Goal: Check status: Check status

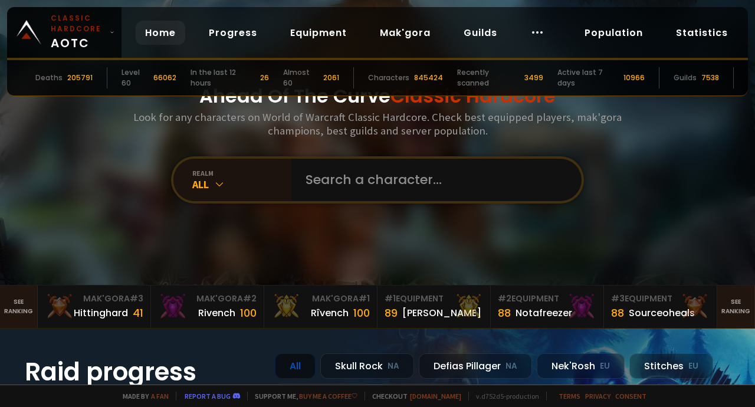
scroll to position [12, 0]
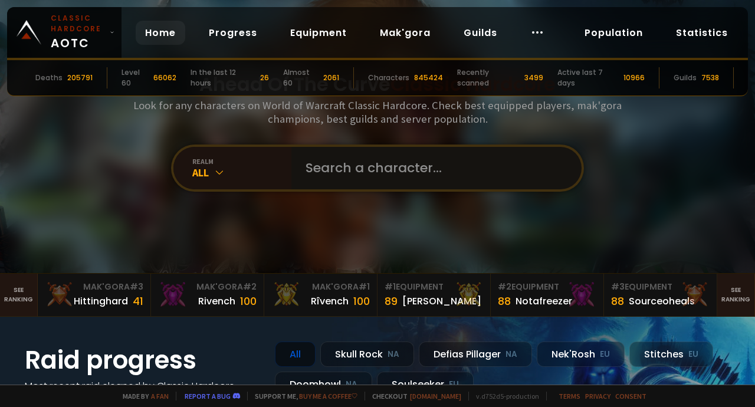
click at [324, 160] on input "text" at bounding box center [433, 168] width 269 height 42
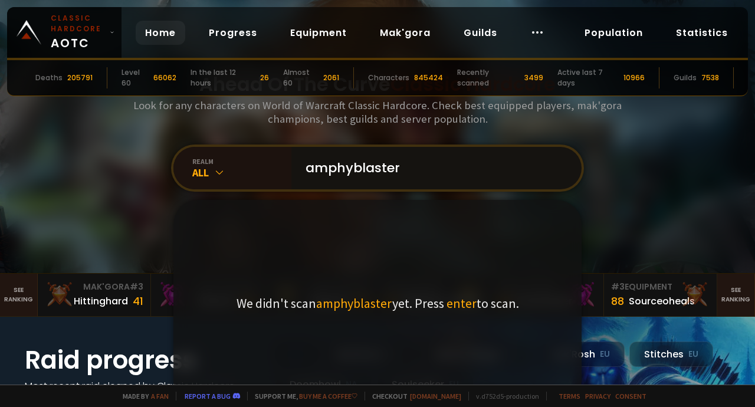
scroll to position [103, 0]
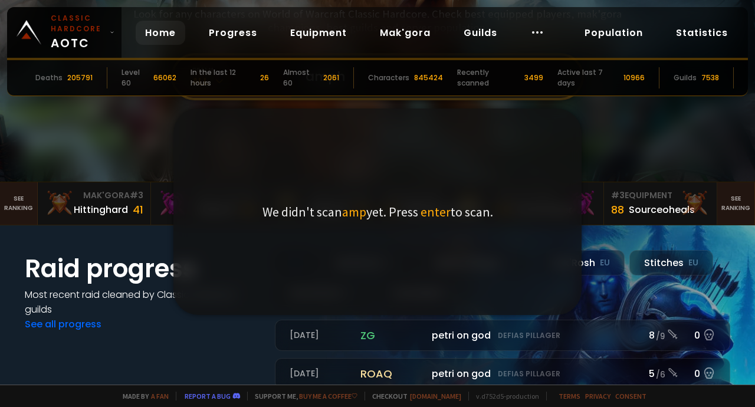
type input "amphy"
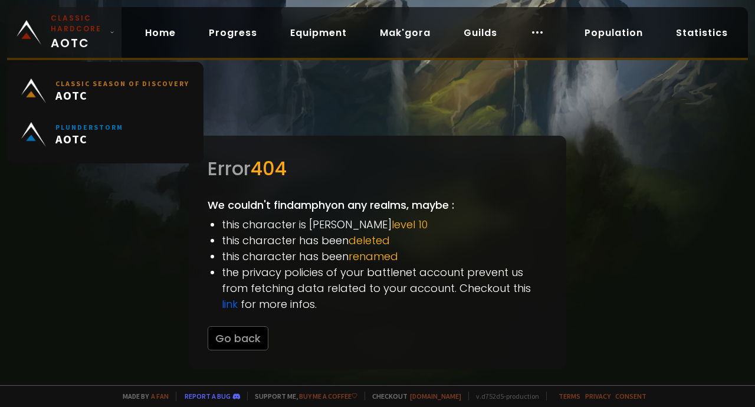
click at [72, 23] on small "Classic Hardcore" at bounding box center [78, 23] width 54 height 21
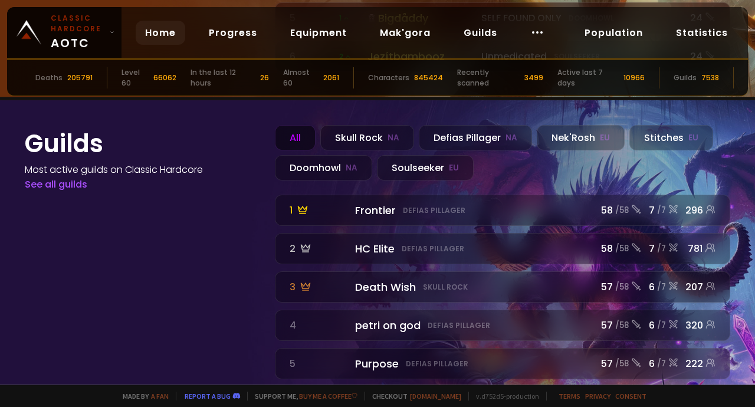
scroll to position [1335, 0]
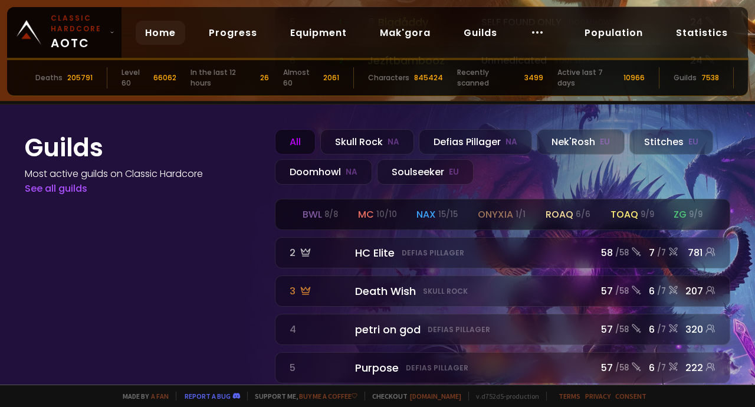
click at [382, 209] on small "10 / 10" at bounding box center [386, 215] width 21 height 12
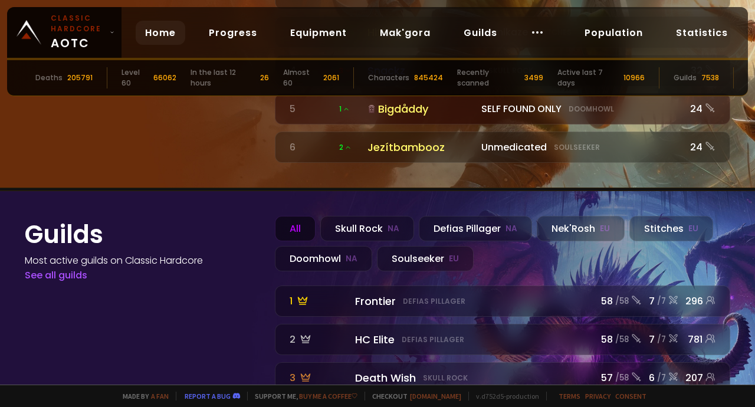
scroll to position [1350, 0]
